Goal: Task Accomplishment & Management: Use online tool/utility

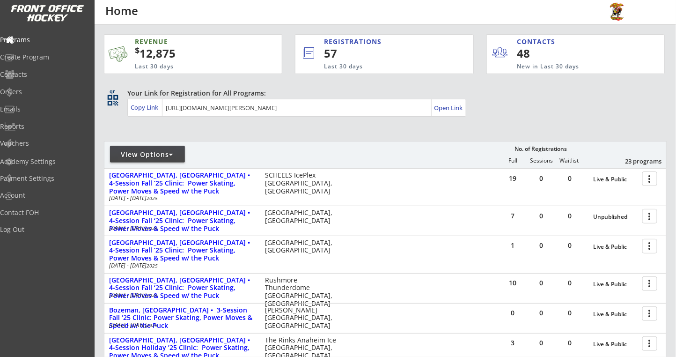
click at [175, 156] on div "View Options" at bounding box center [147, 154] width 75 height 9
select select ""Upcoming Programs""
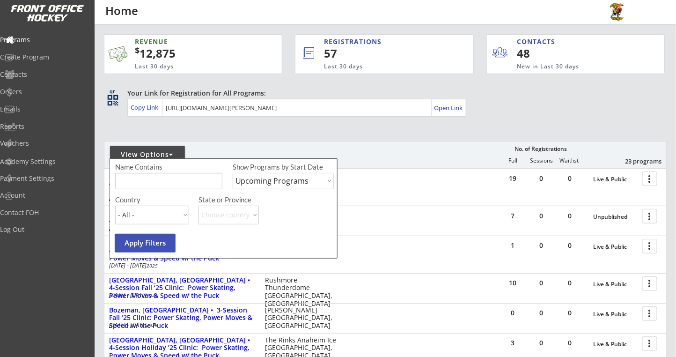
drag, startPoint x: 140, startPoint y: 183, endPoint x: 148, endPoint y: 179, distance: 9.2
click at [140, 183] on input "input" at bounding box center [168, 181] width 107 height 16
type input "cicero"
click at [266, 176] on select "Upcoming Programs Past Programs Specific Date Range" at bounding box center [283, 181] width 101 height 16
select select ""Past Programs""
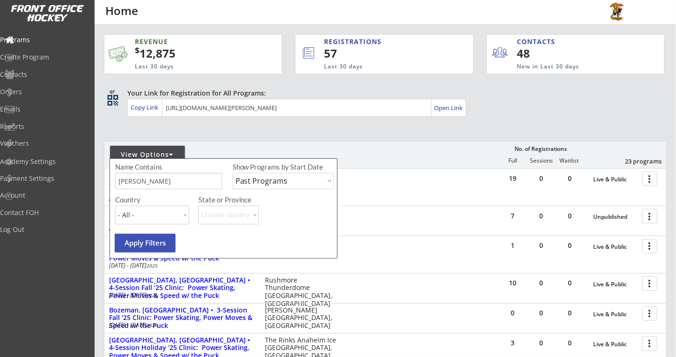
click at [233, 173] on select "Upcoming Programs Past Programs Specific Date Range" at bounding box center [283, 181] width 101 height 16
click at [168, 238] on button "Apply Filters" at bounding box center [145, 243] width 61 height 19
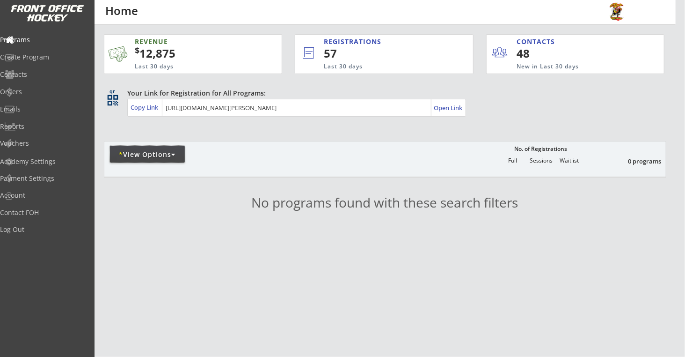
click at [170, 161] on div "* View Options" at bounding box center [147, 154] width 75 height 17
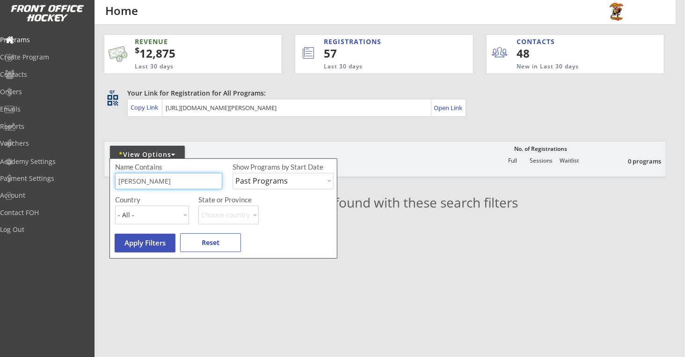
click at [151, 180] on input "input" at bounding box center [168, 181] width 107 height 16
type input "syracuse"
click at [129, 243] on button "Apply Filters" at bounding box center [145, 243] width 61 height 19
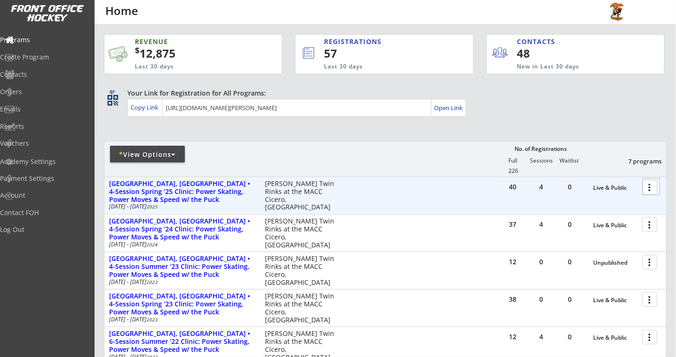
click at [652, 187] on div at bounding box center [651, 186] width 16 height 16
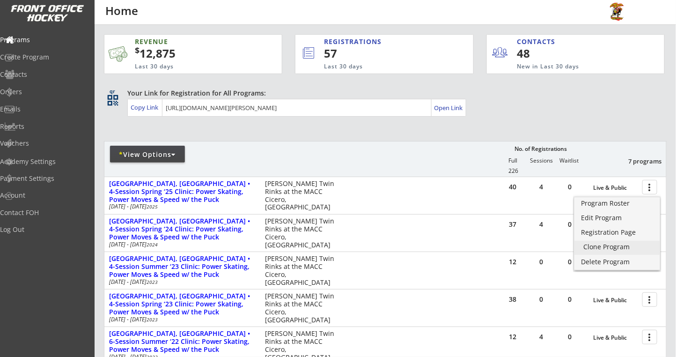
click at [591, 248] on div "Clone Program" at bounding box center [617, 246] width 67 height 7
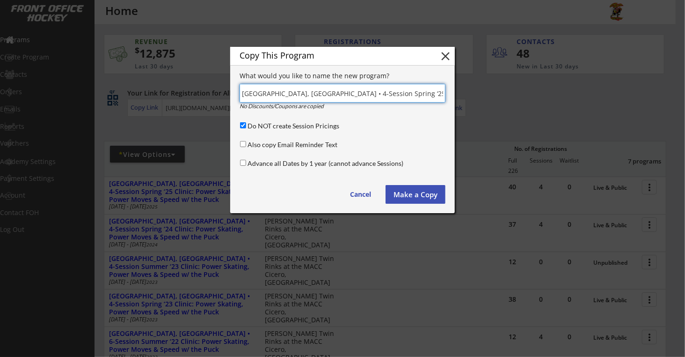
scroll to position [0, 100]
click at [241, 162] on input "Advance all Dates by 1 year (cannot advance Sessions)" at bounding box center [243, 163] width 6 height 6
checkbox input "true"
click at [343, 94] on input "input" at bounding box center [343, 93] width 206 height 19
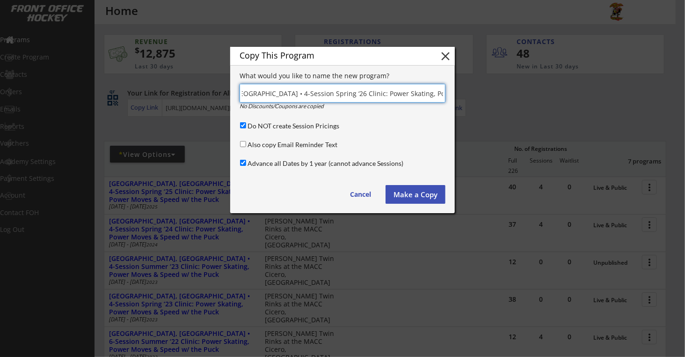
scroll to position [0, 77]
type input "[GEOGRAPHIC_DATA], [GEOGRAPHIC_DATA] • 4-Session Spring ‘26 Clinic: Power Skati…"
click at [412, 189] on button "Make a Copy" at bounding box center [416, 194] width 60 height 19
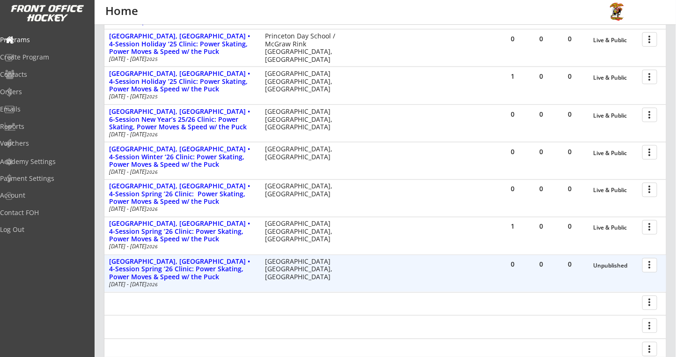
scroll to position [453, 0]
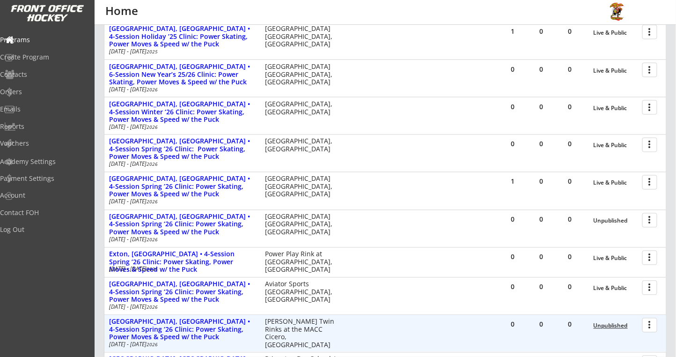
click at [614, 322] on div "Unpublished" at bounding box center [615, 325] width 44 height 7
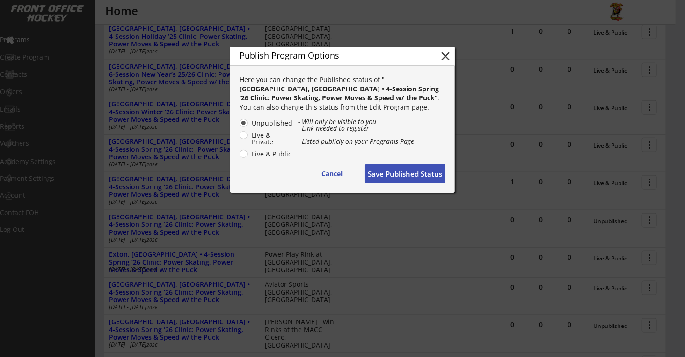
click at [266, 153] on label "Live & Public" at bounding box center [271, 154] width 44 height 7
click at [239, 126] on input "Live & Public" at bounding box center [236, 123] width 6 height 6
radio input "true"
click at [389, 177] on button "Save Published Status" at bounding box center [405, 173] width 80 height 19
